Goal: Complete application form

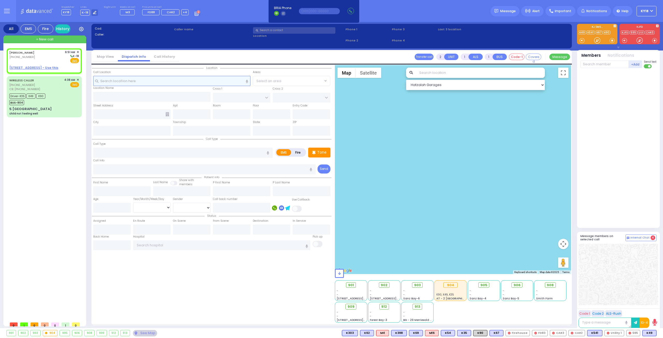
select select
radio input "true"
type input "[PERSON_NAME]"
type input "SOFER"
select select
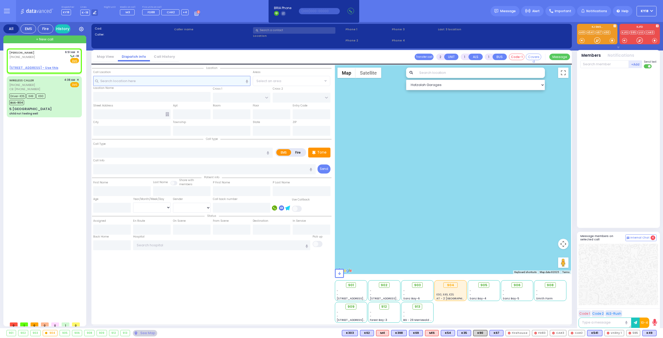
type input "06:51"
select select "Hatzalah Garages"
select select
radio input "true"
select select
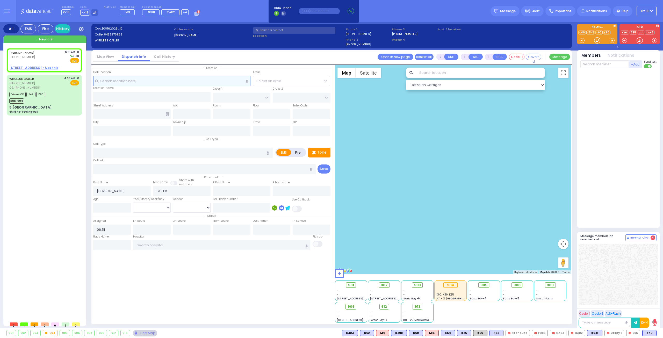
select select "Hatzalah Garages"
select select
radio input "true"
select select
select select "Hatzalah Garages"
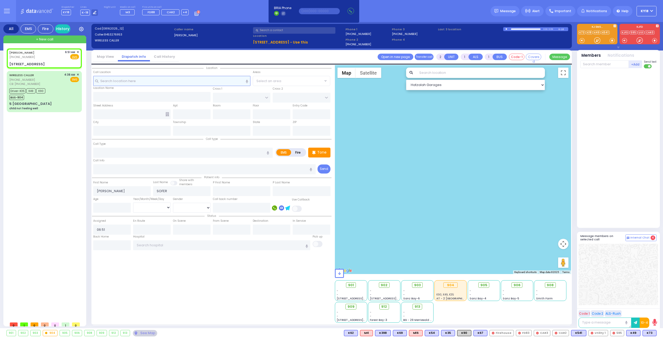
select select
radio input "true"
select select
select select "Hatzalah Garages"
type input "SCHUNNEMUNK RD"
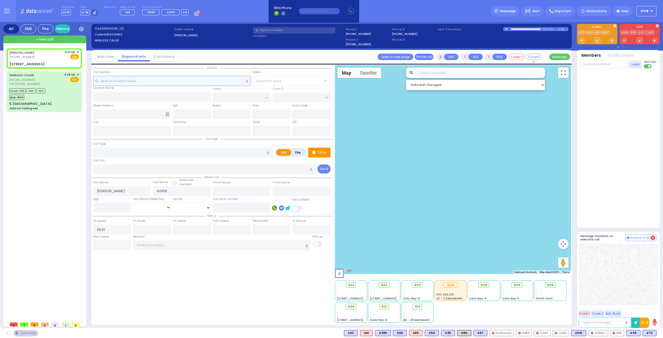
type input "1 LIZENSK BLVD"
type input "304"
type input "[PERSON_NAME]"
type input "[US_STATE]"
type input "10950"
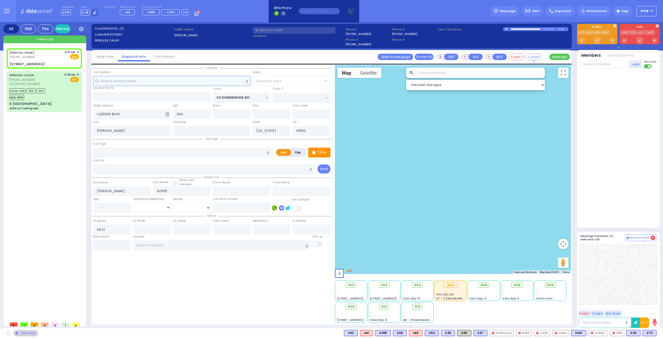
select select "[GEOGRAPHIC_DATA]"
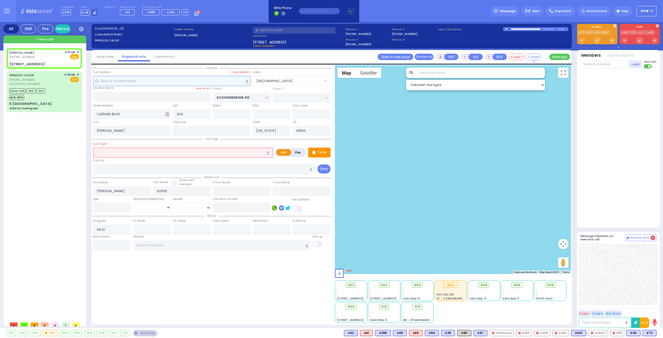
select select
radio input "true"
select select
select select "Hatzalah Garages"
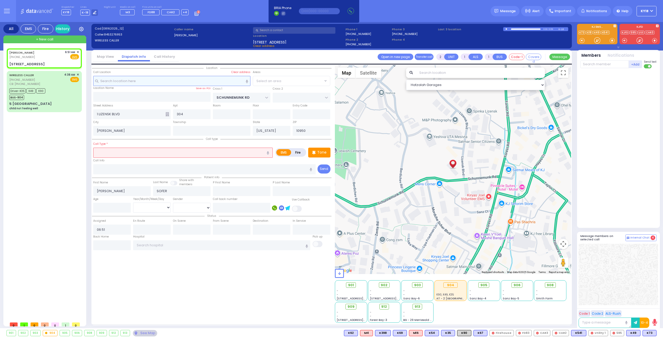
select select "[GEOGRAPHIC_DATA]"
select select
type input "Rsv"
radio input "true"
select select
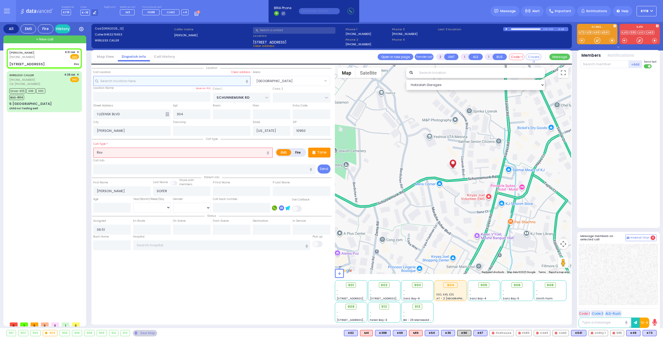
select select "Hatzalah Garages"
select select "[GEOGRAPHIC_DATA]"
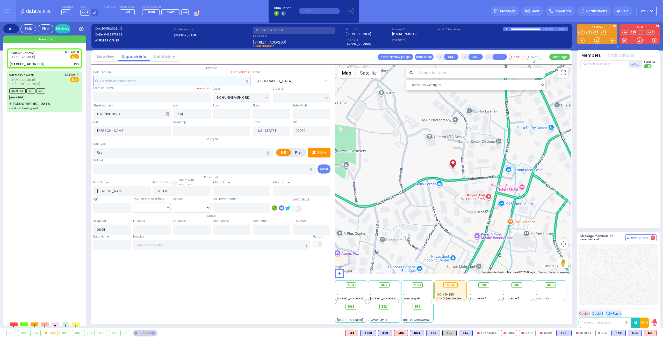
select select
radio input "true"
select select
select select "Hatzalah Garages"
select select "[GEOGRAPHIC_DATA]"
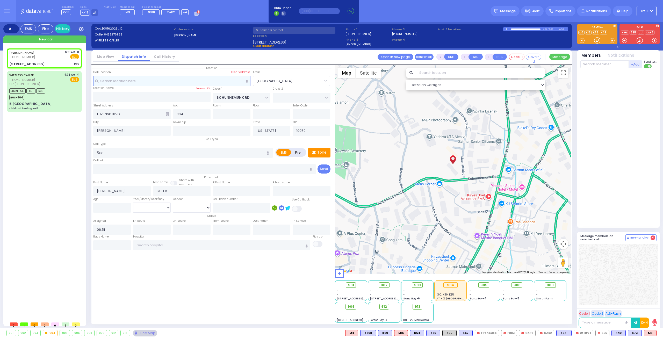
select select
radio input "true"
type input "5"
select select
select select "Hatzalah Garages"
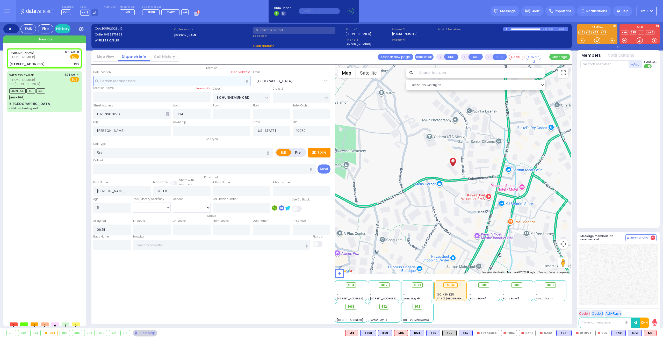
select select "[GEOGRAPHIC_DATA]"
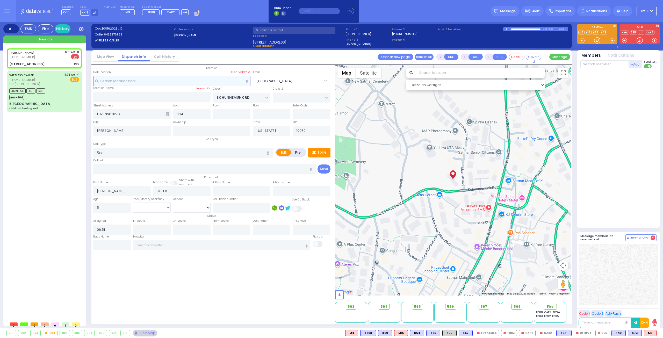
select select
radio input "false"
radio input "true"
select select "Week"
select select "Hatzalah Garages"
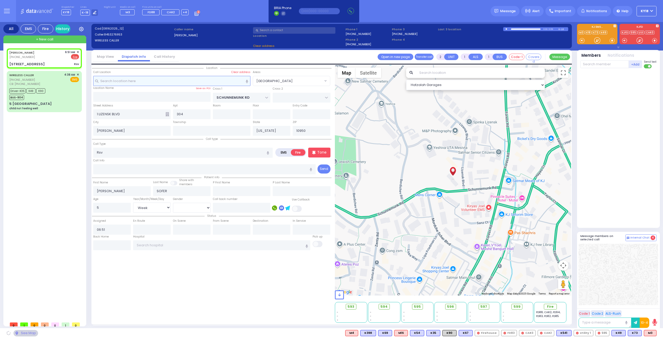
select select "[GEOGRAPHIC_DATA]"
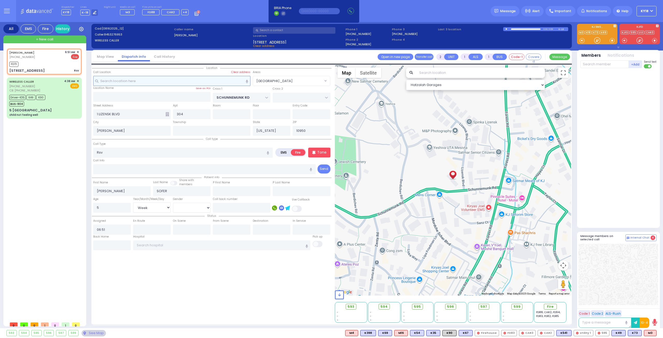
select select
radio input "true"
select select "Week"
type input "06:53"
select select "Hatzalah Garages"
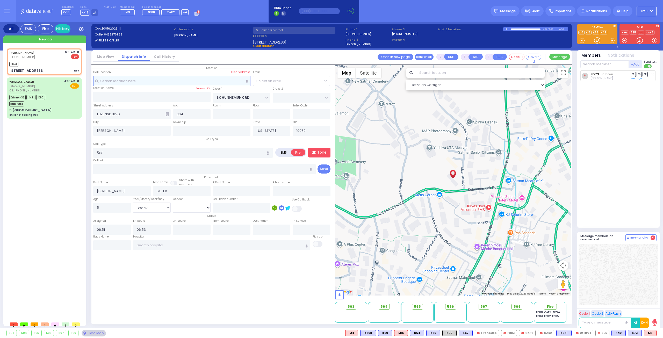
select select "[GEOGRAPHIC_DATA]"
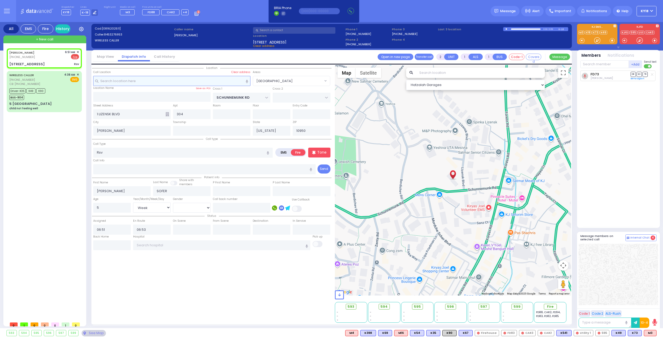
select select
radio input "true"
select select "Week"
select select "Hatzalah Garages"
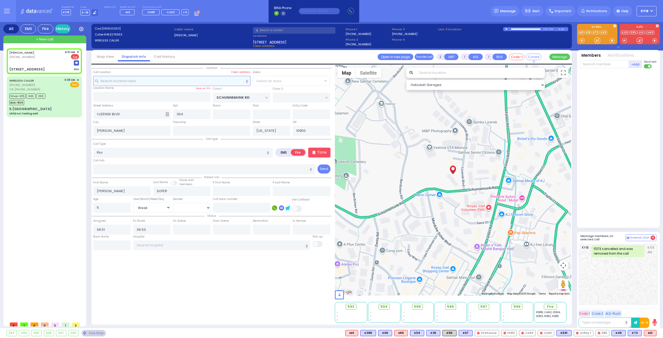
select select "[GEOGRAPHIC_DATA]"
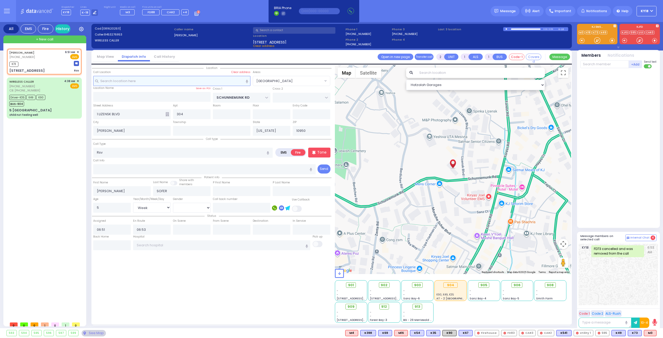
select select
radio input "true"
select select "Week"
select select "Hatzalah Garages"
select select "[GEOGRAPHIC_DATA]"
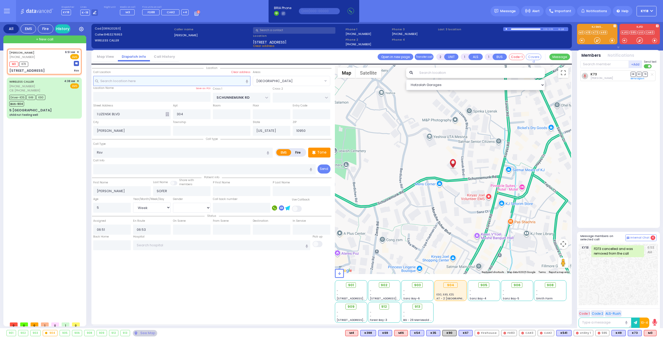
select select
radio input "true"
select select "Week"
select select "Hatzalah Garages"
select select "[GEOGRAPHIC_DATA]"
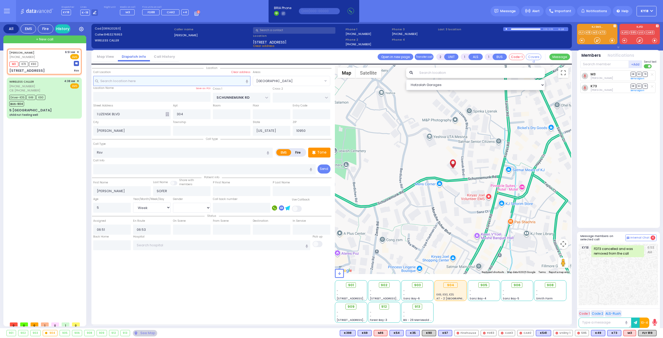
select select
radio input "true"
select select "Week"
select select "Hatzalah Garages"
select select "[GEOGRAPHIC_DATA]"
